Goal: Information Seeking & Learning: Learn about a topic

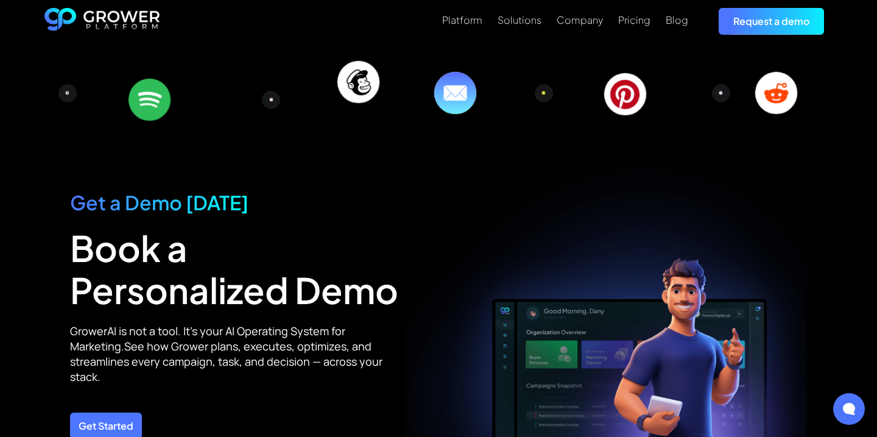
scroll to position [4123, 0]
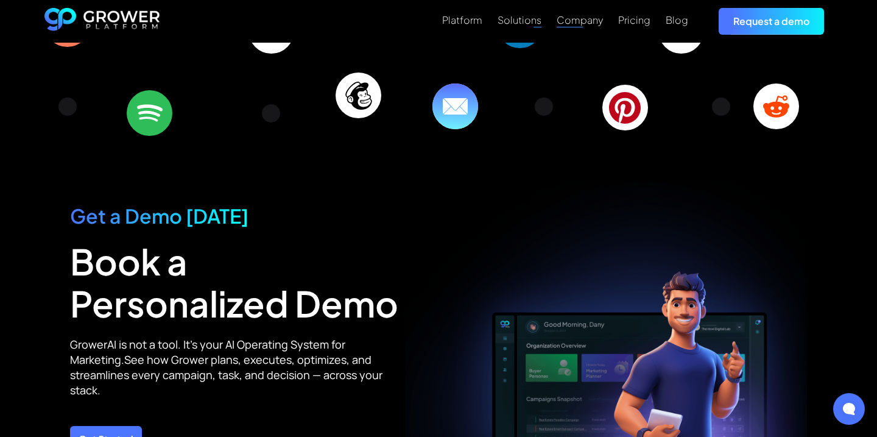
click at [576, 24] on div "Company" at bounding box center [580, 20] width 46 height 12
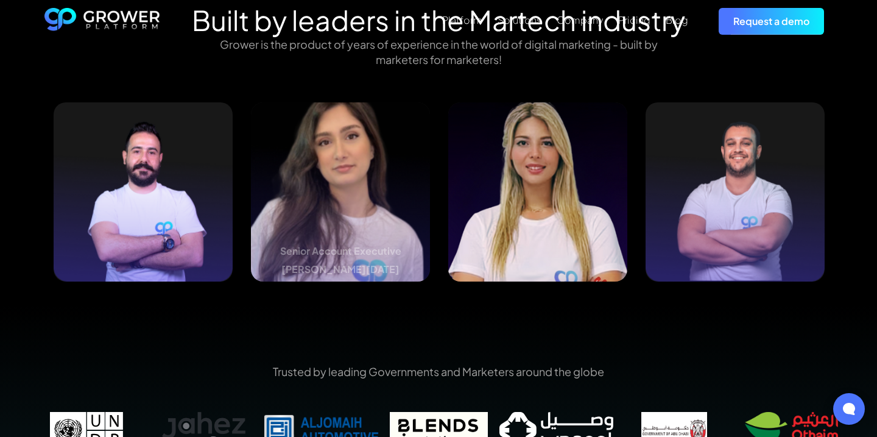
scroll to position [1292, 0]
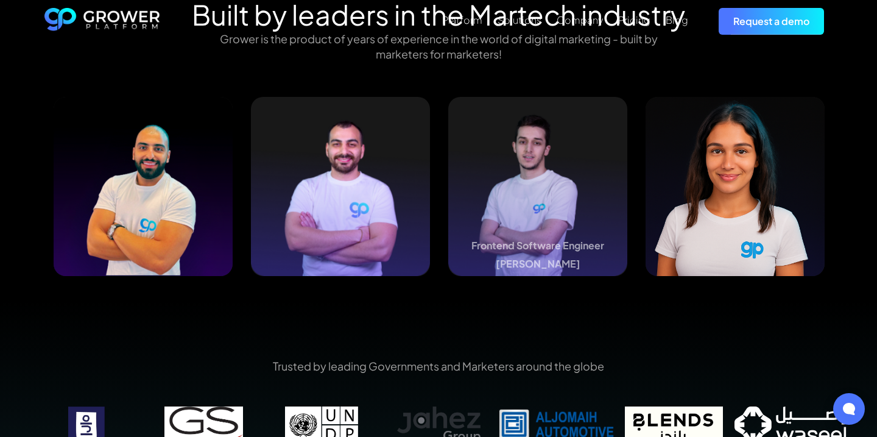
scroll to position [1316, 0]
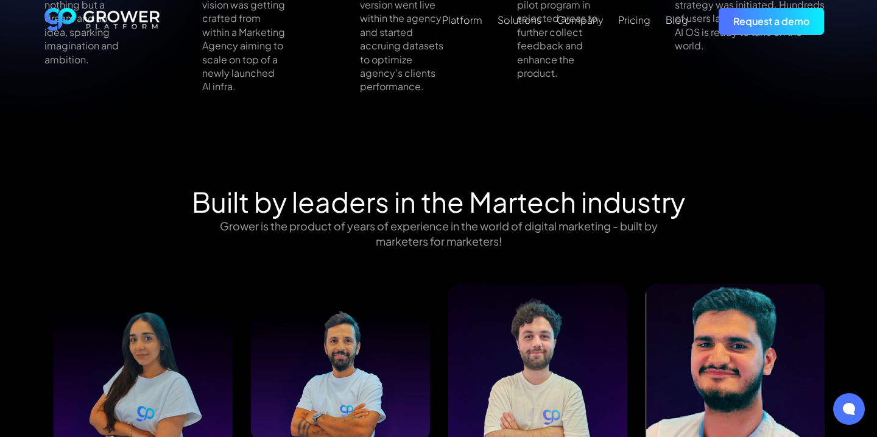
scroll to position [1295, 0]
